Goal: Task Accomplishment & Management: Complete application form

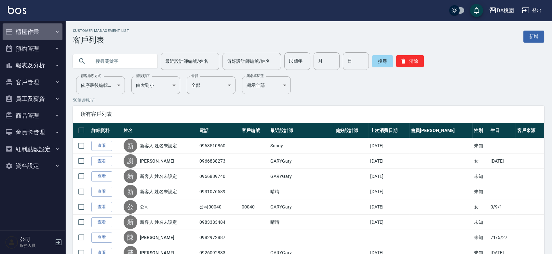
click at [43, 32] on button "櫃檯作業" at bounding box center [33, 31] width 60 height 17
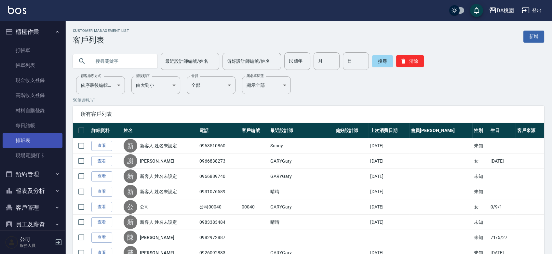
click at [29, 139] on link "排班表" at bounding box center [33, 140] width 60 height 15
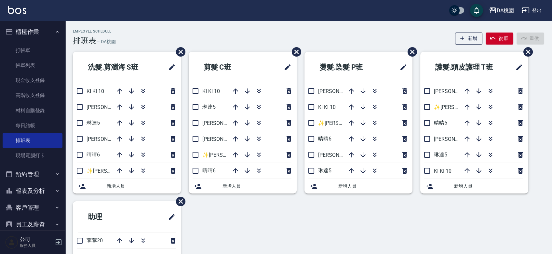
click at [258, 31] on div "Employee Schedule 排班表 — DA桃園 新增 復原 重做" at bounding box center [309, 37] width 472 height 16
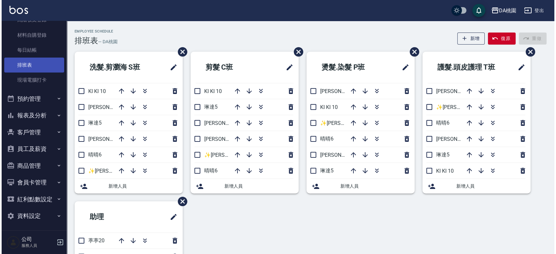
scroll to position [77, 0]
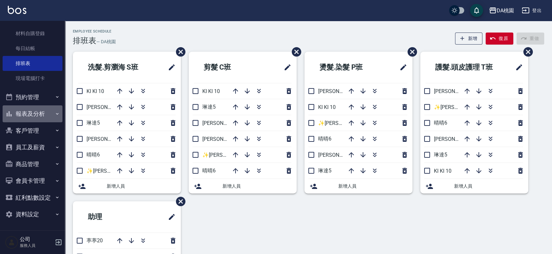
click at [44, 115] on button "報表及分析" at bounding box center [33, 113] width 60 height 17
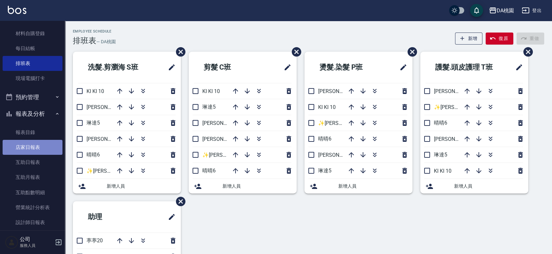
click at [37, 145] on link "店家日報表" at bounding box center [33, 147] width 60 height 15
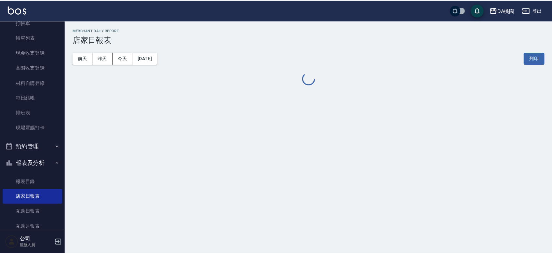
scroll to position [5, 0]
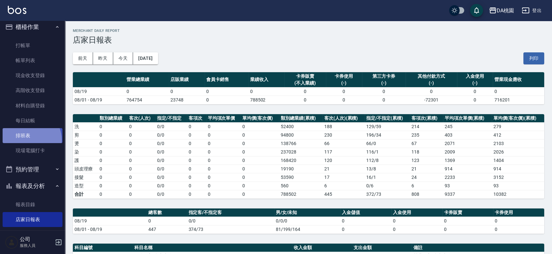
click at [29, 140] on link "排班表" at bounding box center [33, 135] width 60 height 15
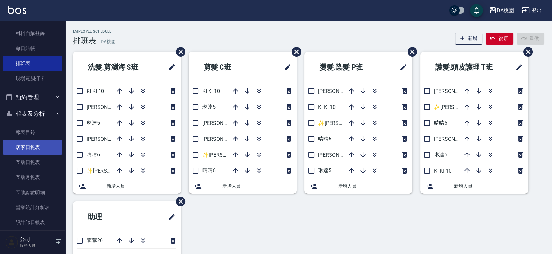
scroll to position [149, 0]
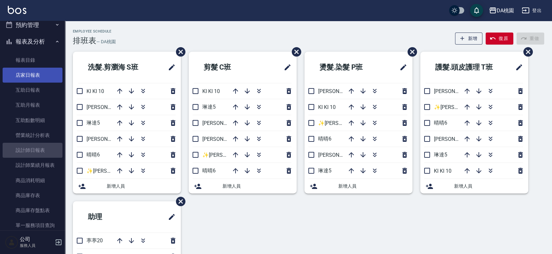
click at [37, 151] on link "設計師日報表" at bounding box center [33, 150] width 60 height 15
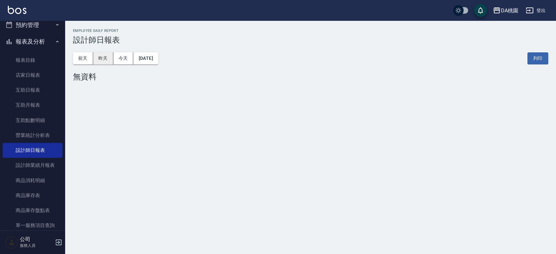
click at [106, 57] on button "昨天" at bounding box center [103, 58] width 20 height 12
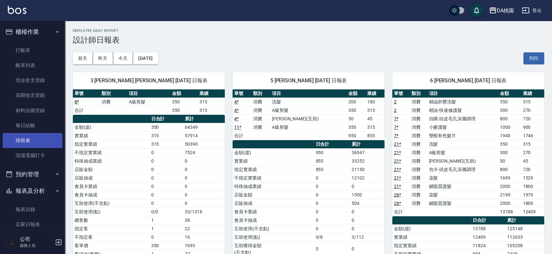
click at [17, 140] on link "排班表" at bounding box center [33, 140] width 60 height 15
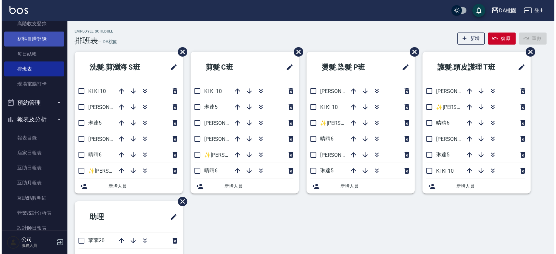
scroll to position [72, 0]
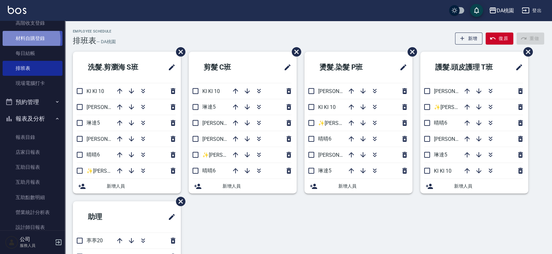
click at [23, 39] on link "材料自購登錄" at bounding box center [33, 38] width 60 height 15
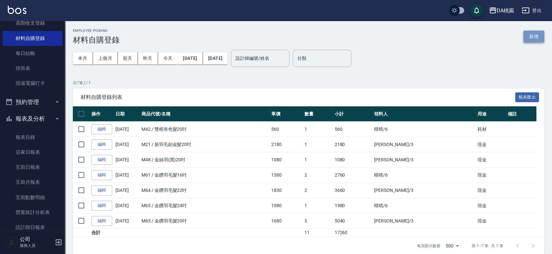
click at [530, 38] on button "新增" at bounding box center [534, 37] width 21 height 12
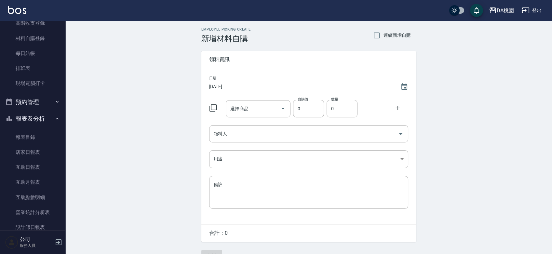
click at [216, 108] on icon at bounding box center [213, 108] width 8 height 8
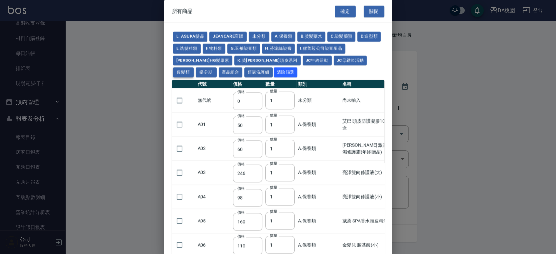
click at [194, 67] on button "假髮類" at bounding box center [183, 72] width 21 height 10
type input "62"
type input "64"
type input "350"
type input "800"
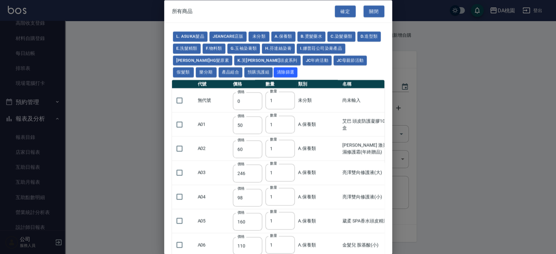
type input "80"
type input "350"
type input "25"
type input "400"
type input "100"
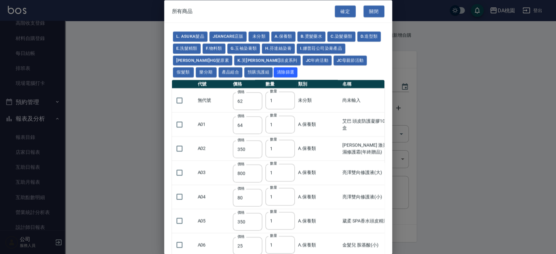
type input "100"
type input "880"
type input "930"
type input "980"
type input "1030"
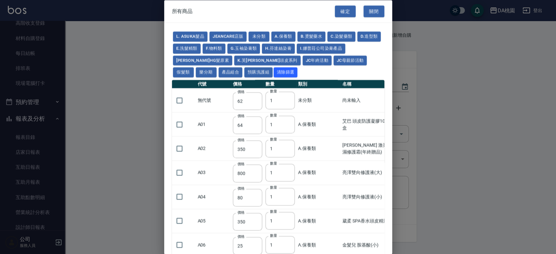
type input "1130"
type input "1230"
type input "1330"
type input "1780"
type input "1980"
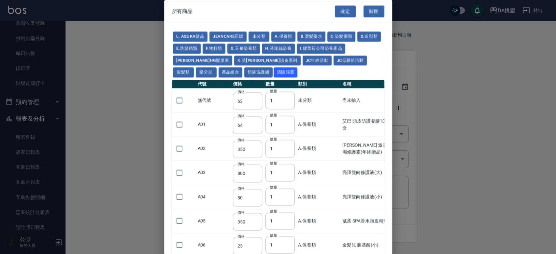
type input "2180"
type input "2380"
type input "2580"
type input "2780"
type input "2980"
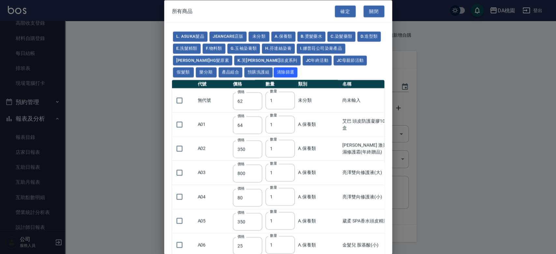
type input "1030"
type input "1080"
type input "1130"
type input "1230"
type input "1280"
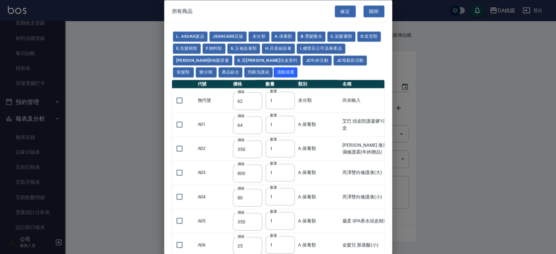
type input "1380"
type input "2180"
type input "2380"
type input "2580"
type input "2780"
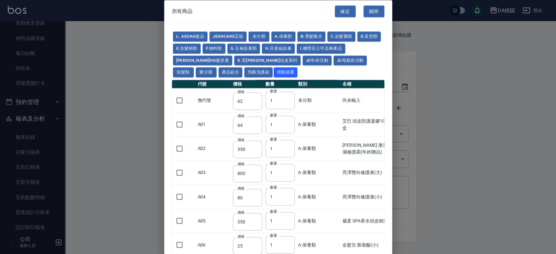
type input "2980"
type input "730"
type input "780"
type input "830"
type input "930"
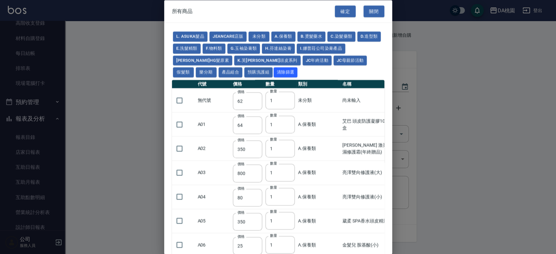
type input "980"
type input "560"
type input "775"
type input "580"
type input "2230"
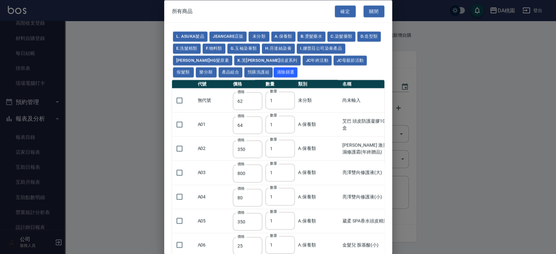
type input "1180"
type input "1030"
type input "1080"
type input "1130"
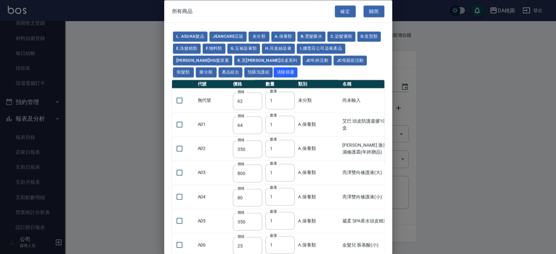
type input "1180"
type input "1230"
type input "2130"
type input "2330"
type input "2530"
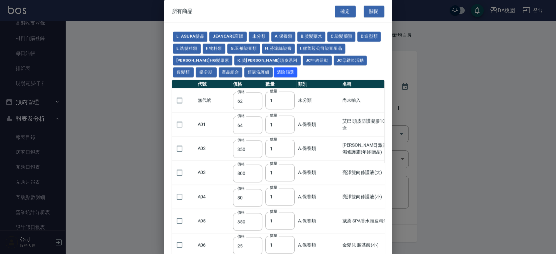
type input "930"
type input "170"
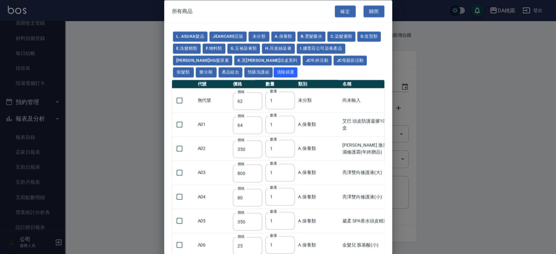
type input "1380"
type input "1530"
type input "1680"
type input "1830"
type input "1980"
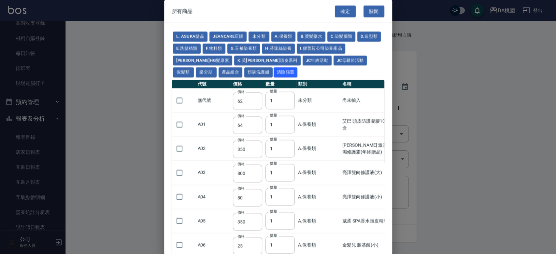
type input "2130"
type input "2780"
type input "1930"
type input "2730"
type input "2380"
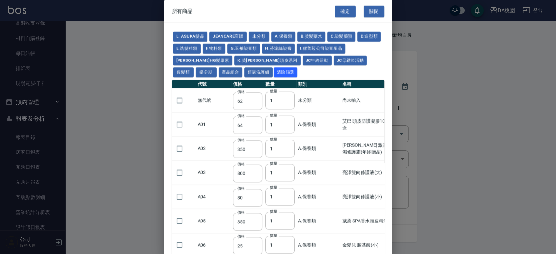
type input "2580"
type input "2780"
type input "2980"
type input "3180"
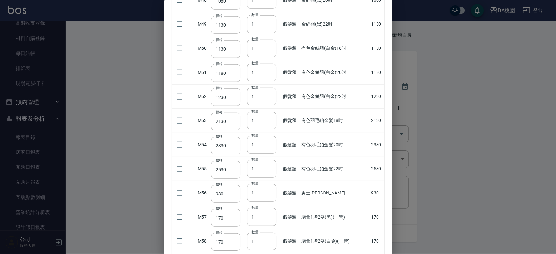
scroll to position [1206, 0]
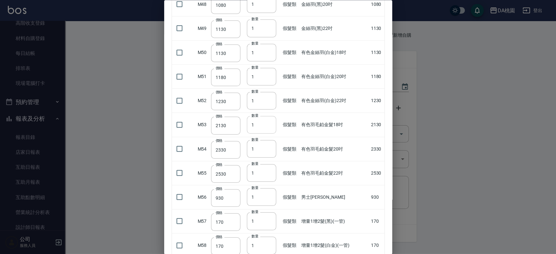
type input "2"
click at [269, 121] on input "2" at bounding box center [261, 125] width 29 height 18
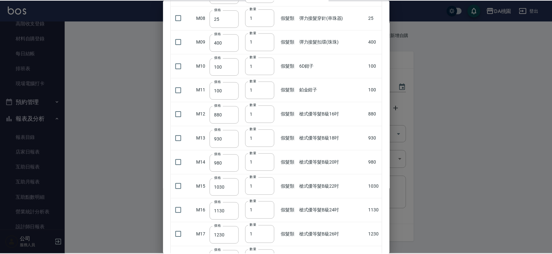
scroll to position [0, 0]
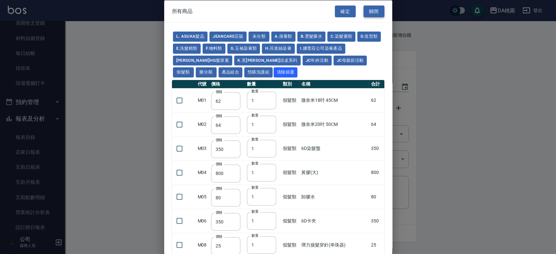
click at [371, 10] on button "關閉" at bounding box center [373, 11] width 21 height 12
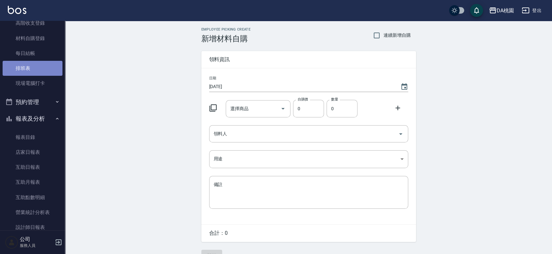
click at [43, 71] on link "排班表" at bounding box center [33, 68] width 60 height 15
